Goal: Information Seeking & Learning: Learn about a topic

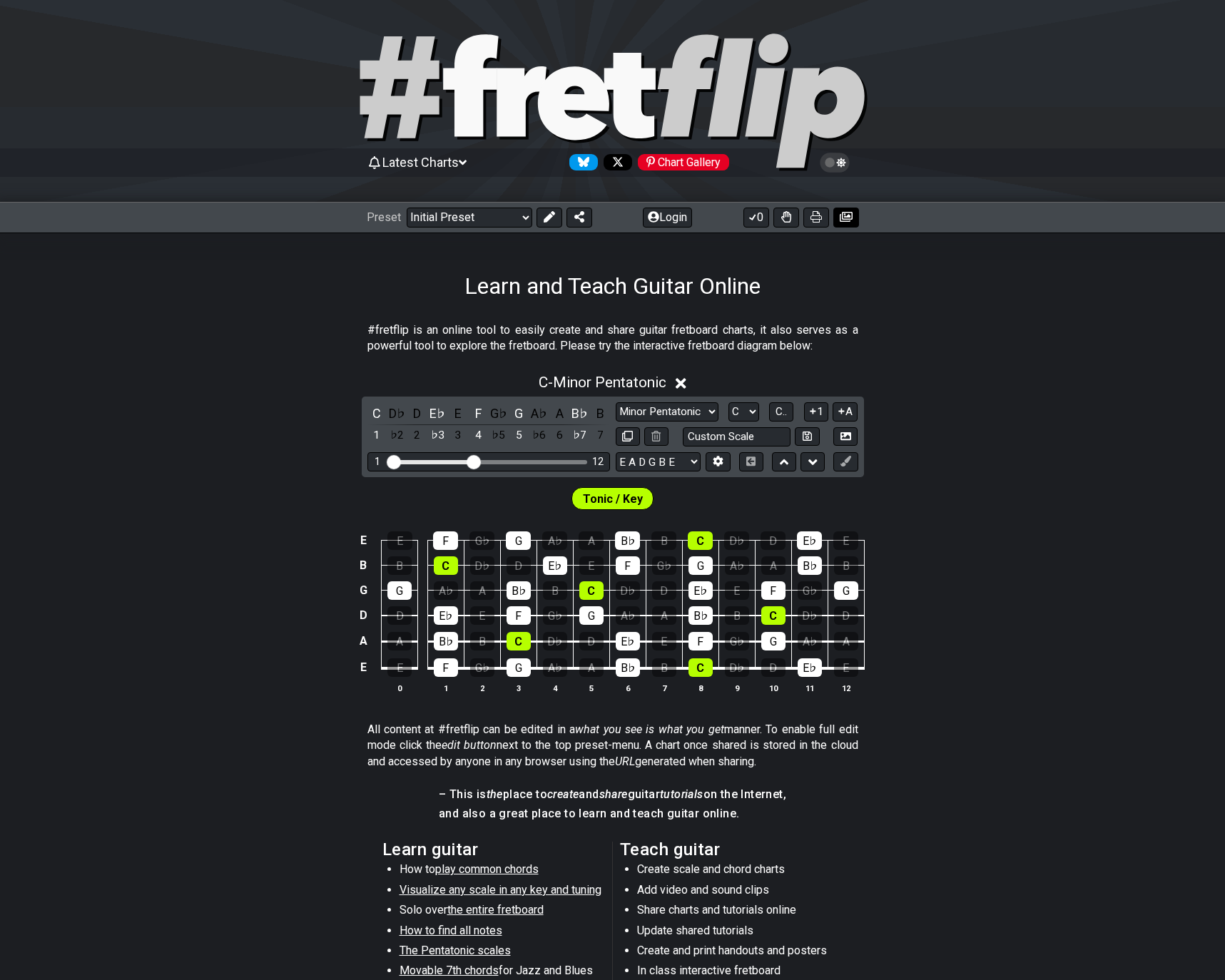
click at [842, 219] on icon at bounding box center [846, 217] width 13 height 10
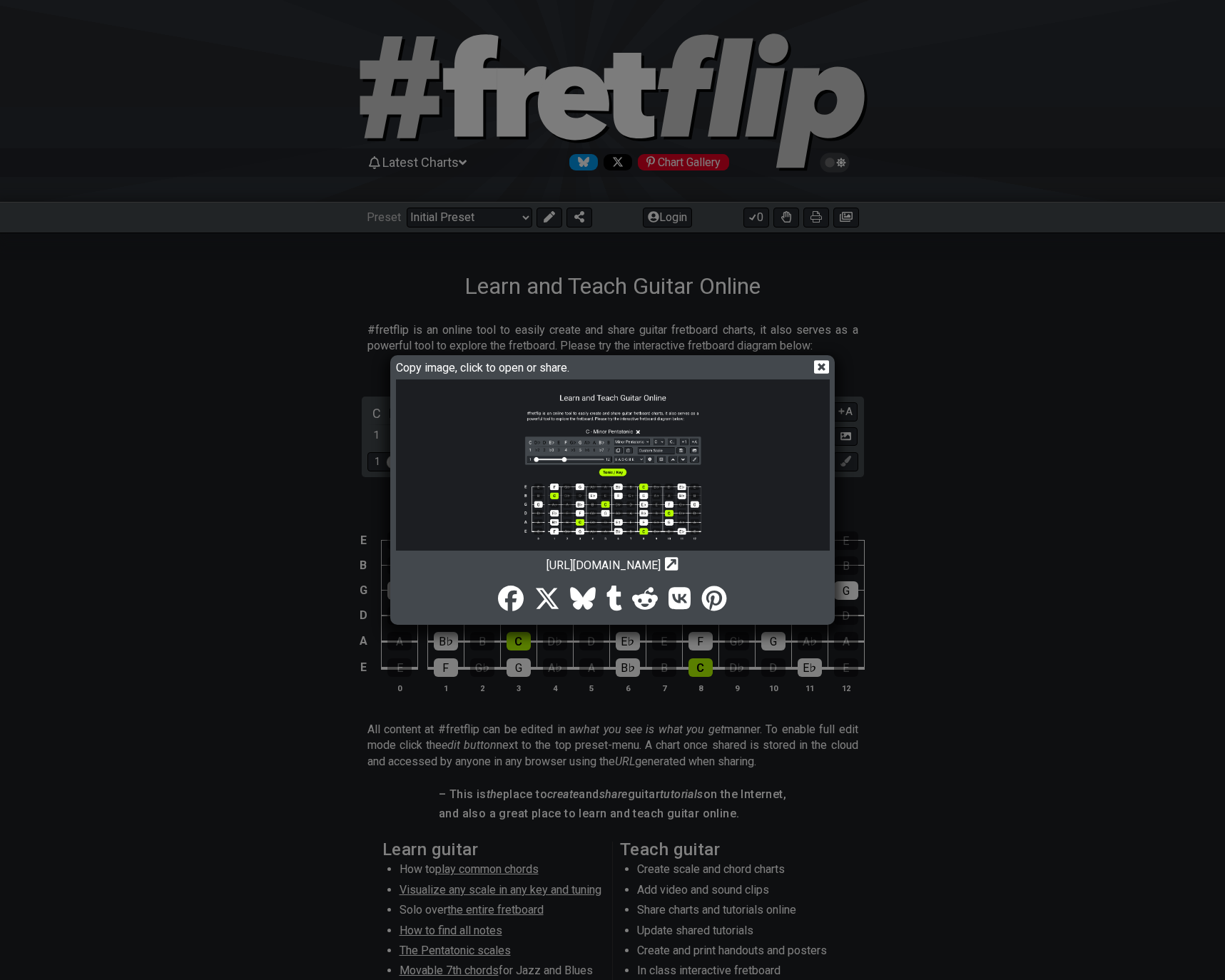
click at [820, 368] on icon at bounding box center [821, 367] width 15 height 15
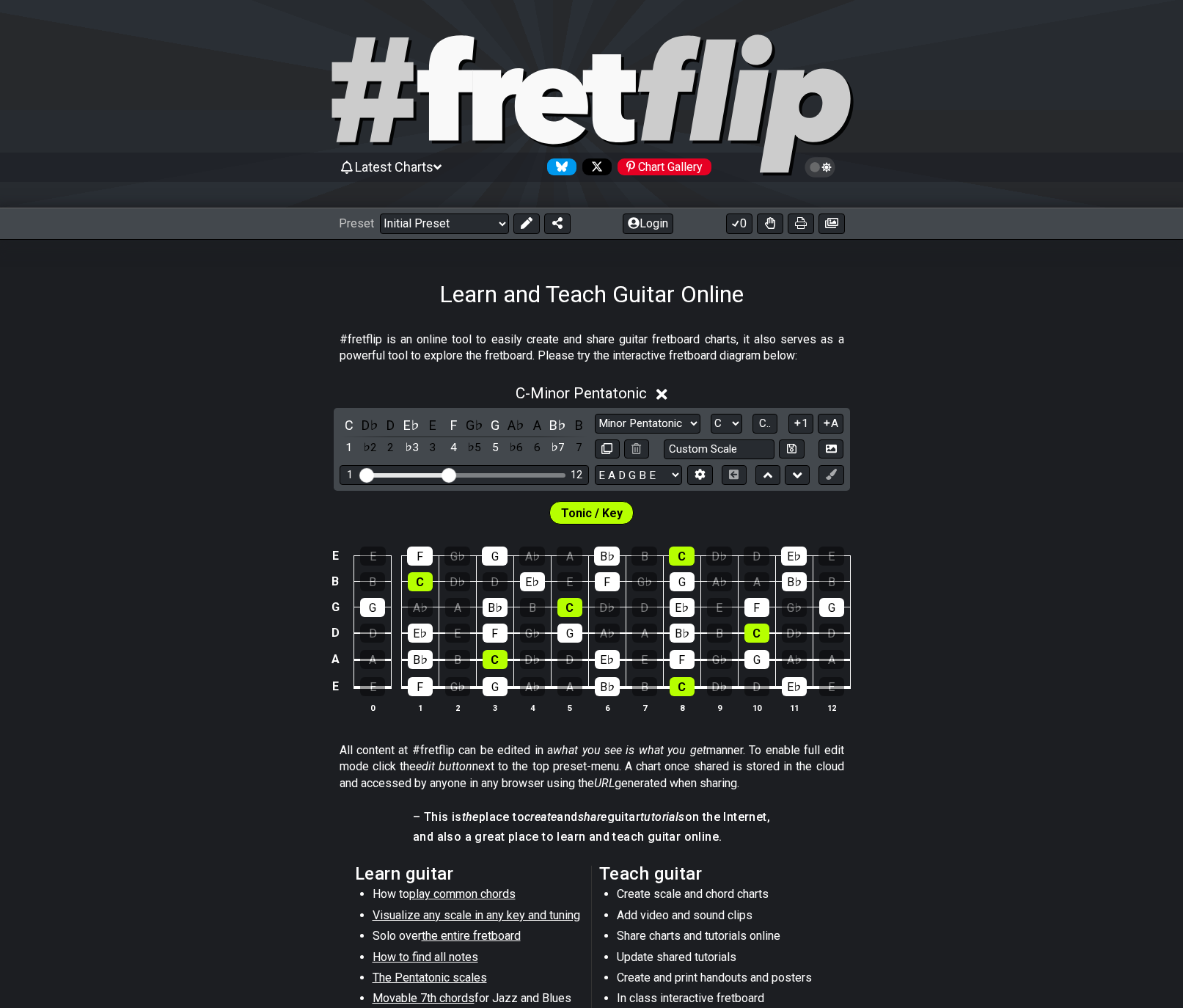
click at [431, 168] on span "Latest Charts" at bounding box center [393, 167] width 78 height 16
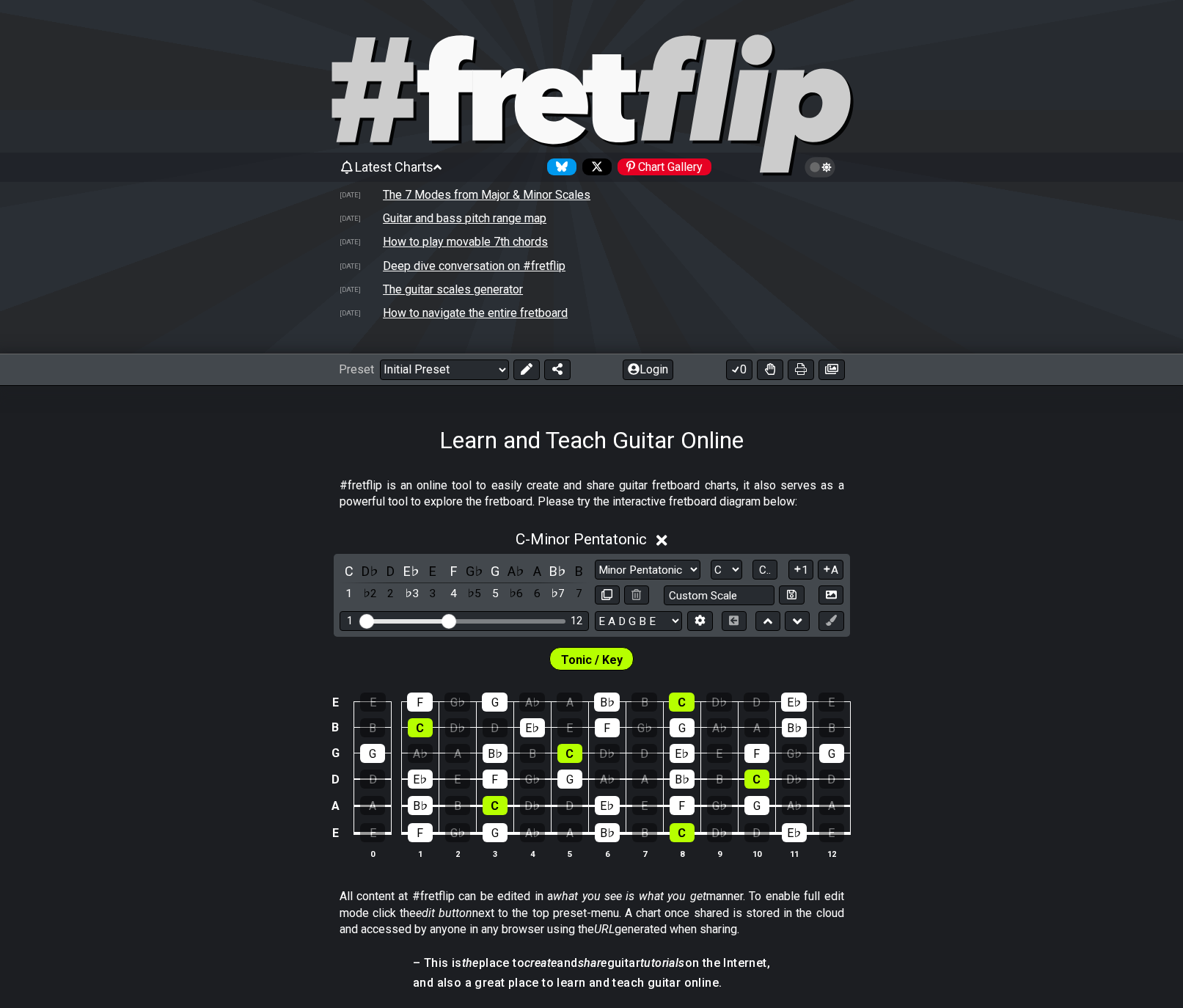
click at [430, 191] on td "The 7 Modes from Major & Minor Scales" at bounding box center [486, 195] width 209 height 16
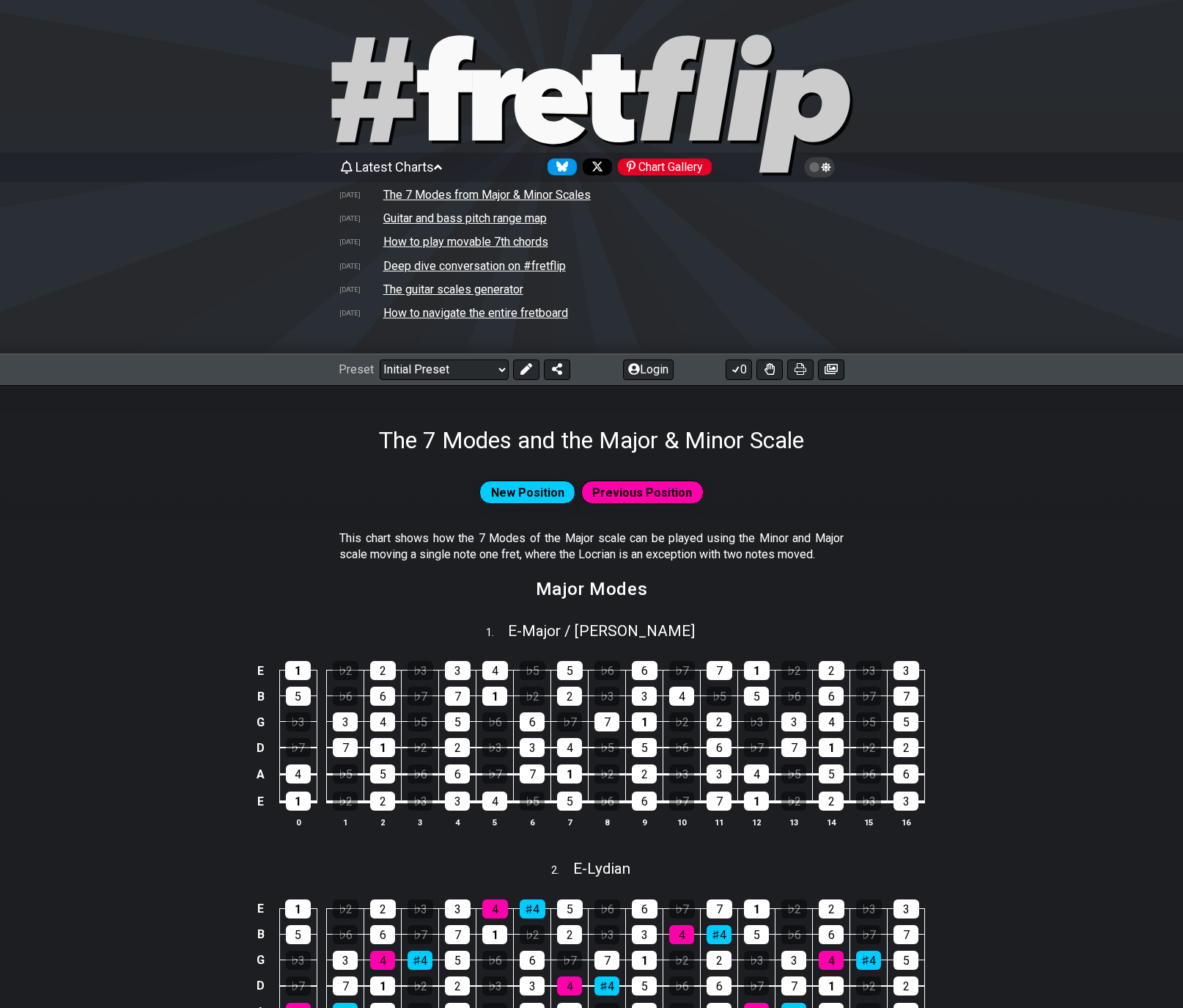
click at [402, 167] on span "Latest Charts" at bounding box center [394, 167] width 78 height 16
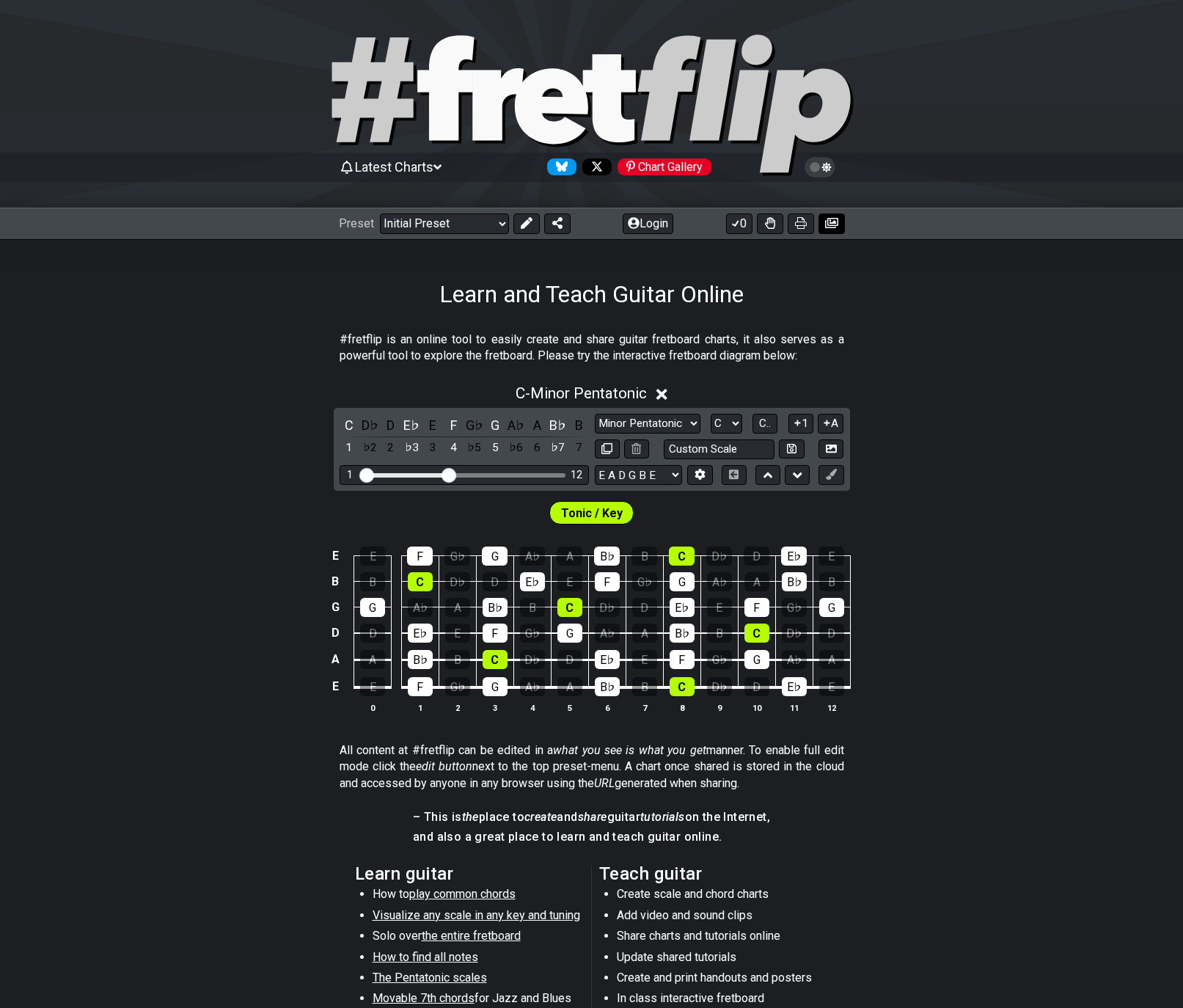
click at [840, 219] on button at bounding box center [832, 224] width 27 height 21
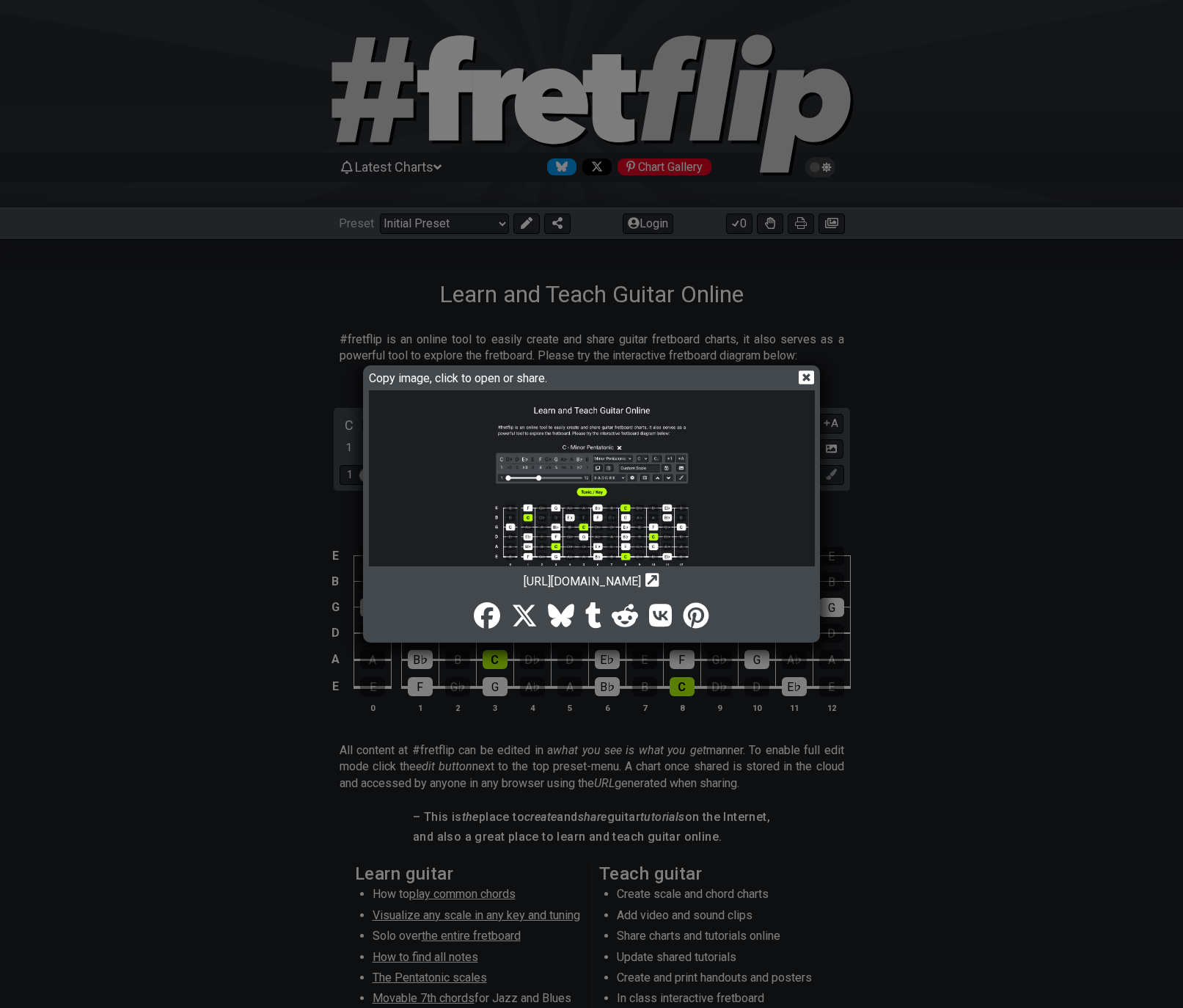
click at [625, 411] on img at bounding box center [592, 565] width 445 height 352
click at [803, 377] on icon at bounding box center [807, 377] width 16 height 14
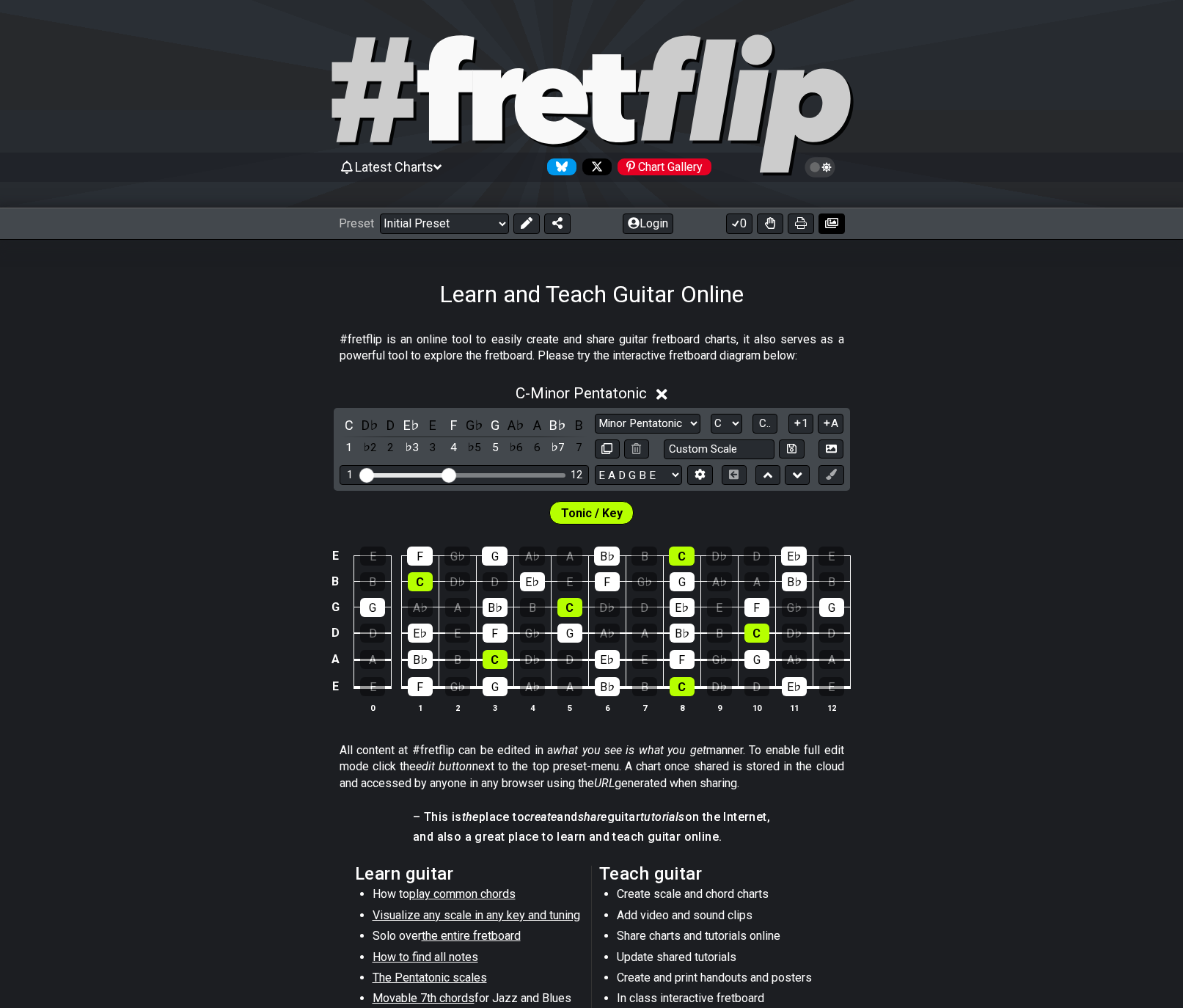
click at [830, 225] on icon at bounding box center [831, 223] width 13 height 12
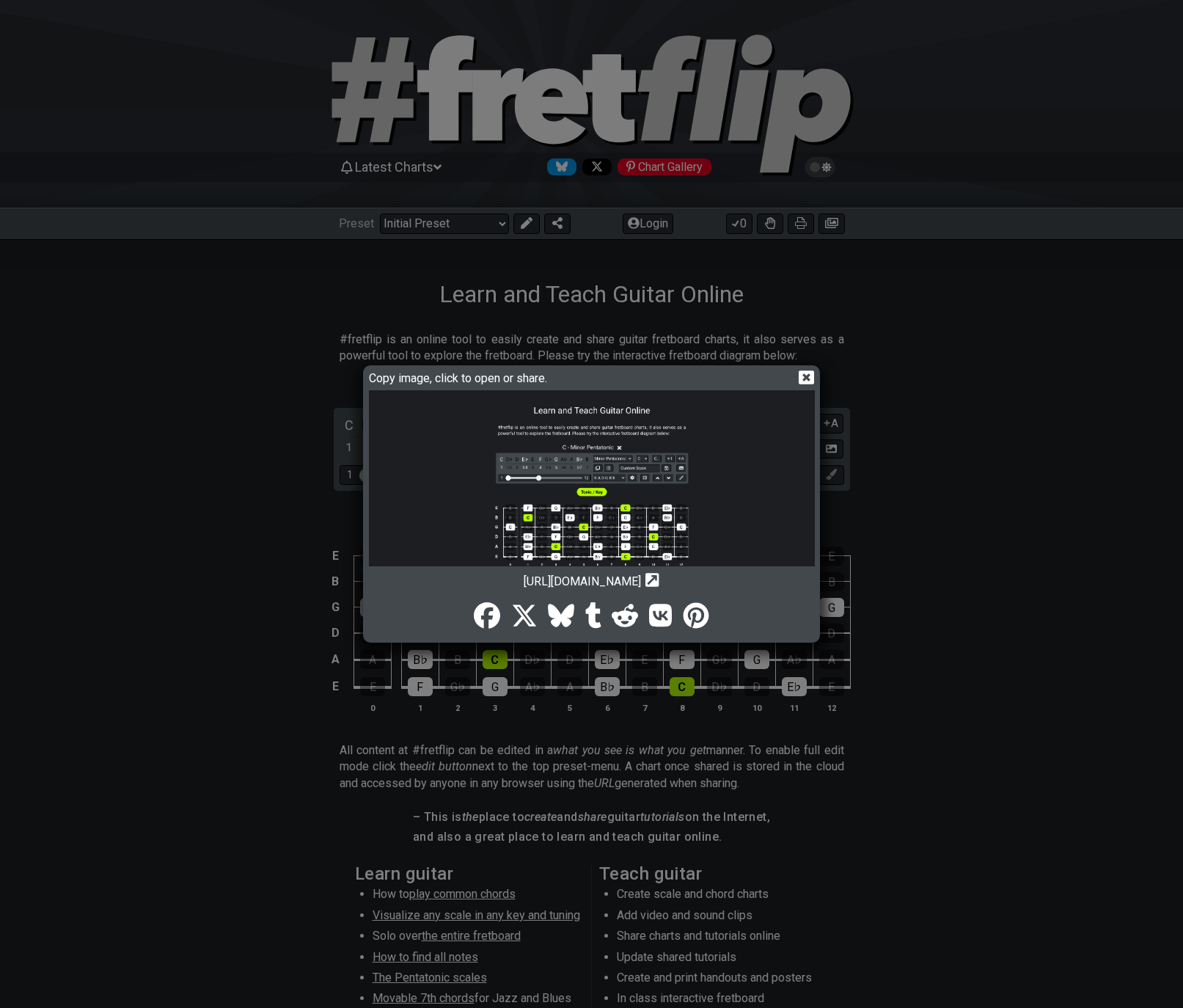
click at [595, 500] on img at bounding box center [592, 565] width 445 height 352
click at [811, 380] on icon at bounding box center [807, 377] width 16 height 14
